Goal: Navigation & Orientation: Find specific page/section

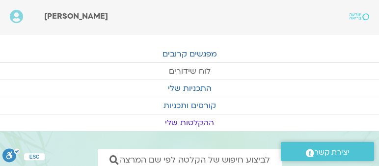
click at [195, 69] on link "לוח שידורים" at bounding box center [189, 71] width 379 height 17
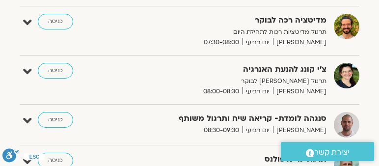
scroll to position [281, 0]
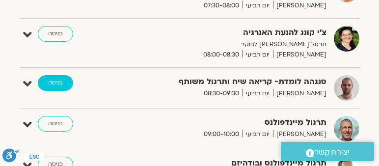
click at [56, 82] on link "כניסה" at bounding box center [55, 83] width 35 height 16
